Goal: Task Accomplishment & Management: Complete application form

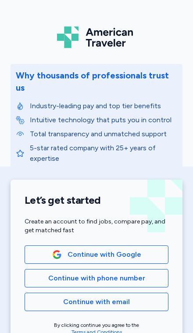
click at [147, 248] on button "Continue with Google" at bounding box center [97, 254] width 144 height 18
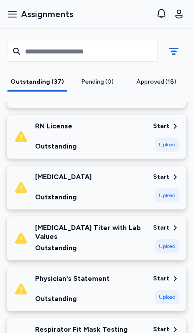
scroll to position [394, 0]
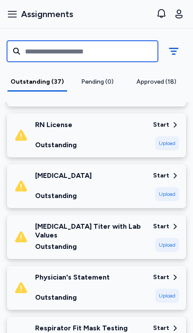
click at [42, 54] on input "text" at bounding box center [82, 51] width 151 height 21
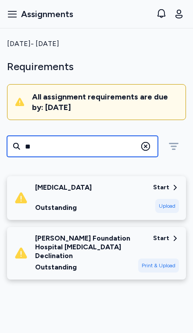
scroll to position [101, 0]
type input "***"
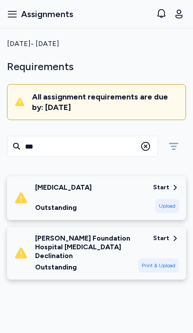
click at [135, 183] on div "[MEDICAL_DATA] Outstanding" at bounding box center [80, 198] width 132 height 30
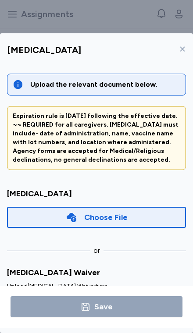
click at [155, 207] on div "Choose File" at bounding box center [96, 217] width 179 height 21
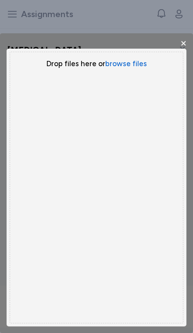
scroll to position [49, 0]
click at [136, 59] on button "browse files" at bounding box center [126, 64] width 42 height 10
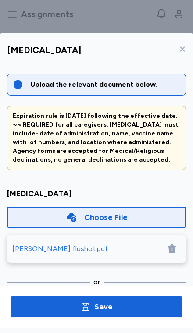
click at [130, 312] on span "Save" at bounding box center [97, 306] width 158 height 12
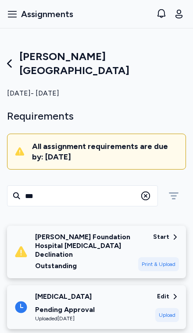
click at [12, 57] on icon at bounding box center [10, 63] width 12 height 12
click at [10, 57] on icon at bounding box center [10, 63] width 12 height 12
click at [18, 56] on div "[PERSON_NAME][GEOGRAPHIC_DATA]" at bounding box center [96, 63] width 179 height 28
click at [10, 57] on icon at bounding box center [10, 63] width 12 height 12
click at [10, 58] on icon at bounding box center [10, 63] width 12 height 12
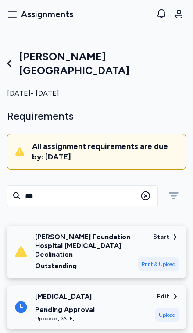
click at [12, 60] on icon at bounding box center [10, 63] width 12 height 12
click at [24, 15] on span "Assignments" at bounding box center [47, 14] width 52 height 12
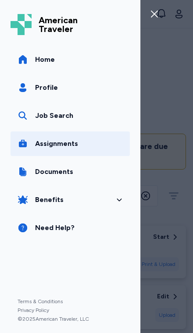
click at [69, 65] on link "Home" at bounding box center [70, 59] width 119 height 25
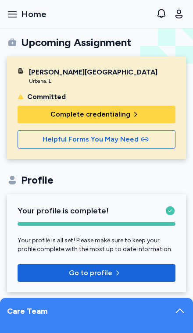
click at [137, 108] on button "Complete credentialing" at bounding box center [97, 114] width 158 height 18
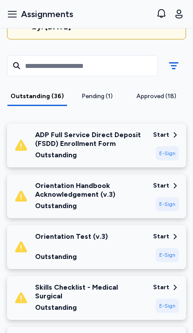
scroll to position [146, 0]
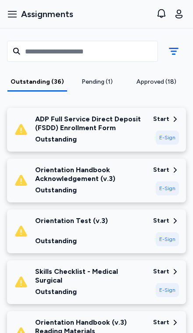
click at [165, 165] on div "Start" at bounding box center [161, 169] width 16 height 9
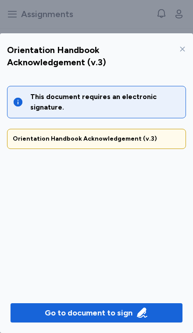
click at [151, 134] on div "Orientation Handbook Acknowledgement (v.3)" at bounding box center [96, 138] width 167 height 9
click at [155, 134] on div "Orientation Handbook Acknowledgement (v.3)" at bounding box center [96, 138] width 167 height 9
click at [113, 319] on div "Go to document to sign" at bounding box center [89, 312] width 88 height 12
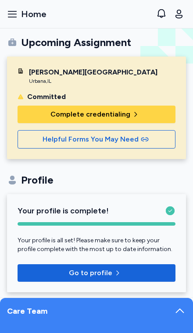
click at [119, 114] on span "Complete credentialing" at bounding box center [90, 114] width 80 height 11
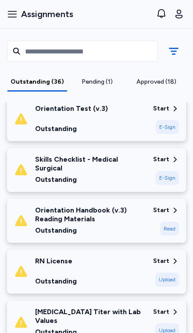
scroll to position [257, 0]
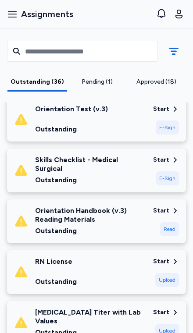
click at [166, 171] on div "E-Sign" at bounding box center [166, 178] width 23 height 14
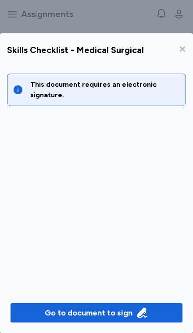
click at [116, 319] on div "Go to document to sign" at bounding box center [89, 312] width 88 height 12
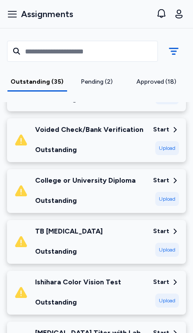
scroll to position [690, 0]
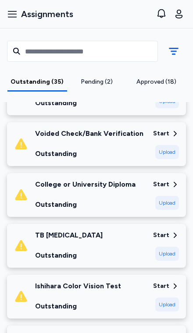
click at [171, 274] on div "Ishihara Color Vision Test Outstanding Start Upload" at bounding box center [96, 296] width 179 height 44
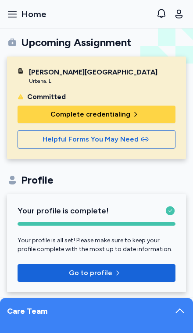
click at [119, 112] on span "Complete credentialing" at bounding box center [90, 114] width 80 height 11
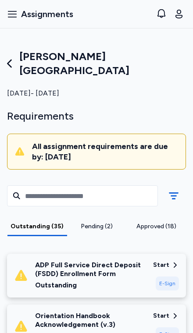
click at [22, 222] on div "Outstanding (35)" at bounding box center [37, 226] width 53 height 9
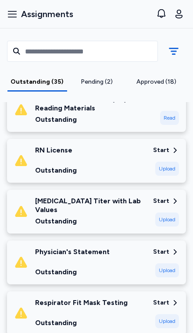
scroll to position [316, 0]
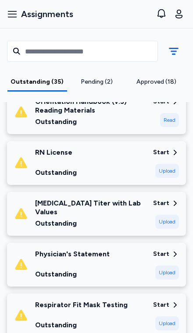
click at [172, 148] on icon at bounding box center [175, 152] width 8 height 8
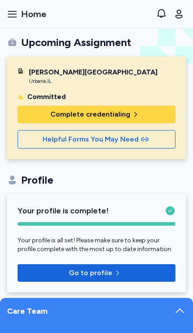
scroll to position [0, 0]
